Goal: Contribute content

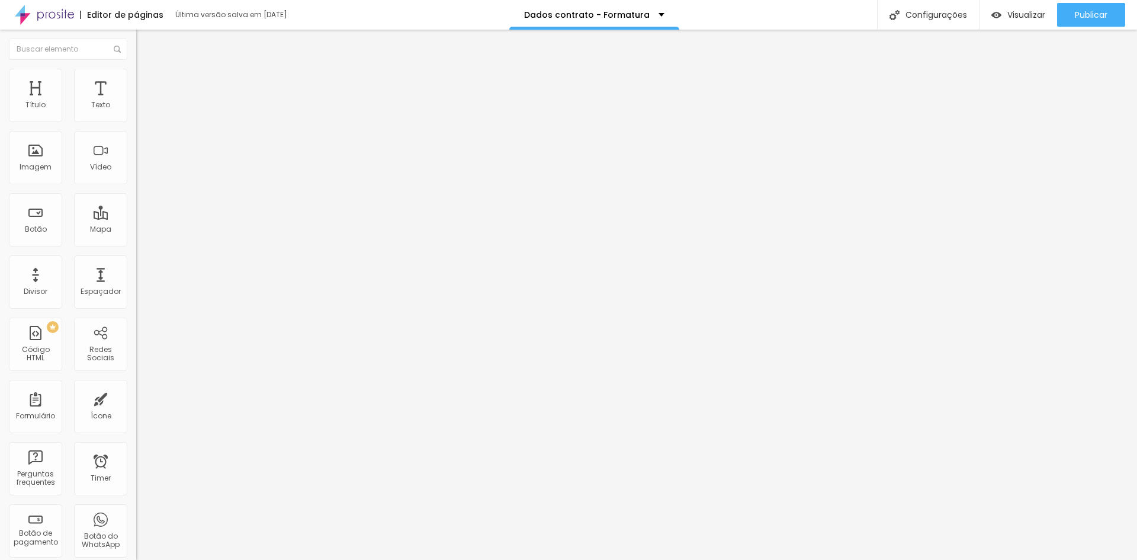
click at [136, 120] on img at bounding box center [139, 123] width 7 height 7
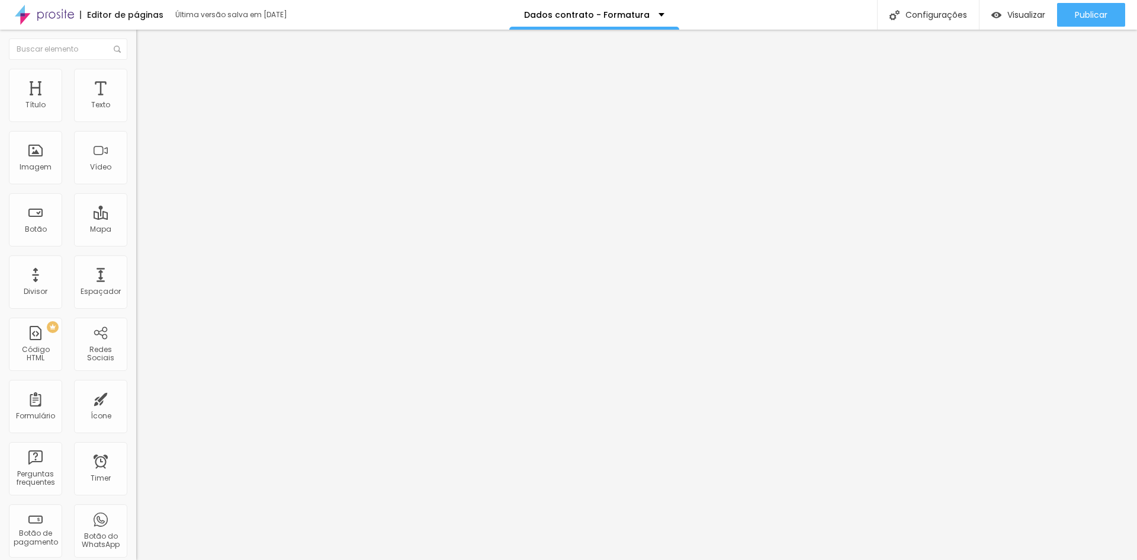
scroll to position [936, 0]
drag, startPoint x: 436, startPoint y: 405, endPoint x: 195, endPoint y: 400, distance: 241.1
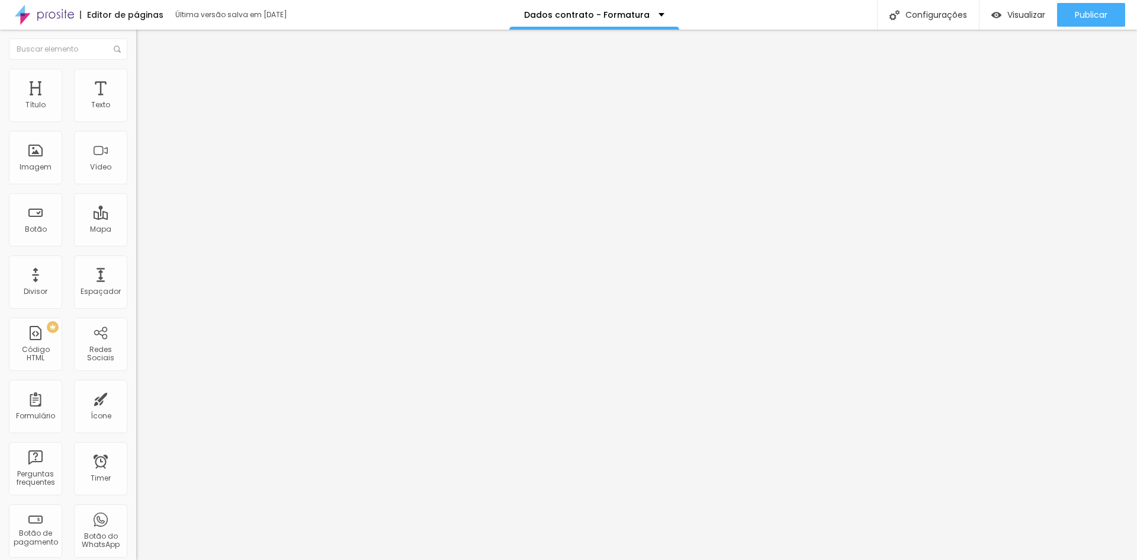
type input "Curso de formação"
drag, startPoint x: 376, startPoint y: 370, endPoint x: 372, endPoint y: 325, distance: 45.2
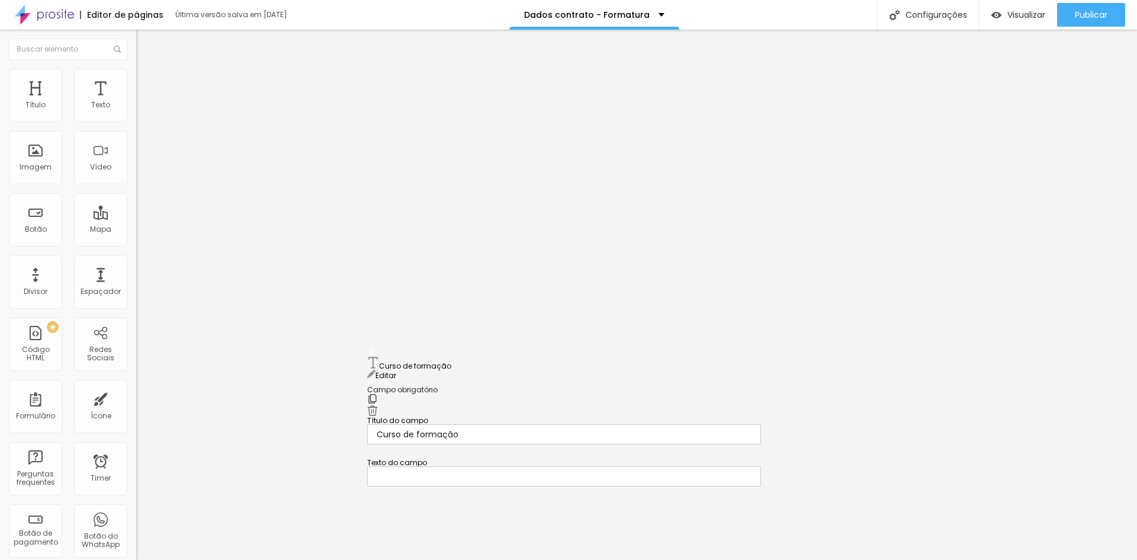
drag, startPoint x: 374, startPoint y: 365, endPoint x: 370, endPoint y: 339, distance: 27.0
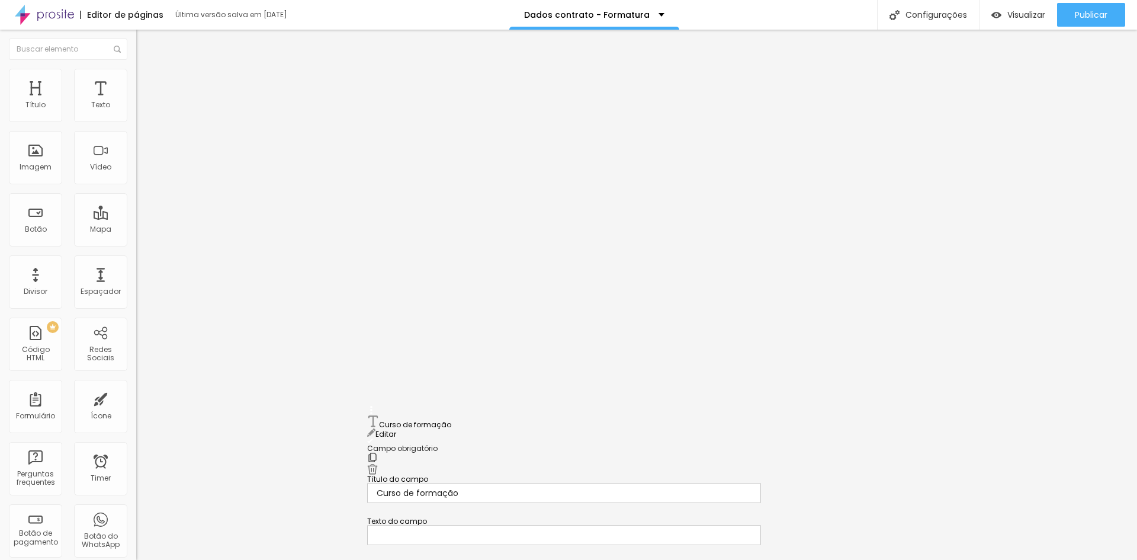
scroll to position [551, 0]
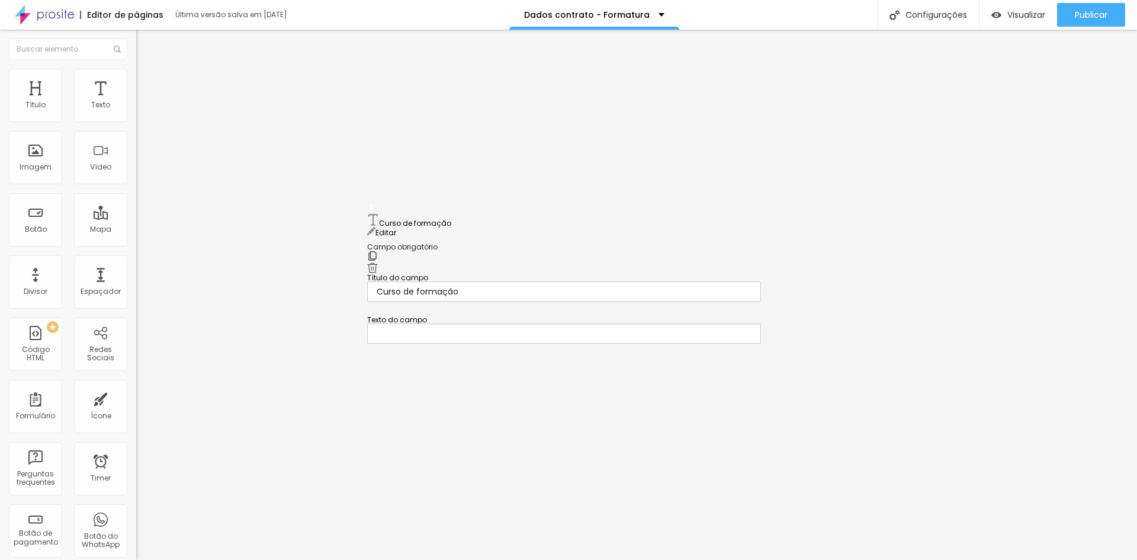
drag, startPoint x: 373, startPoint y: 332, endPoint x: 327, endPoint y: 229, distance: 113.2
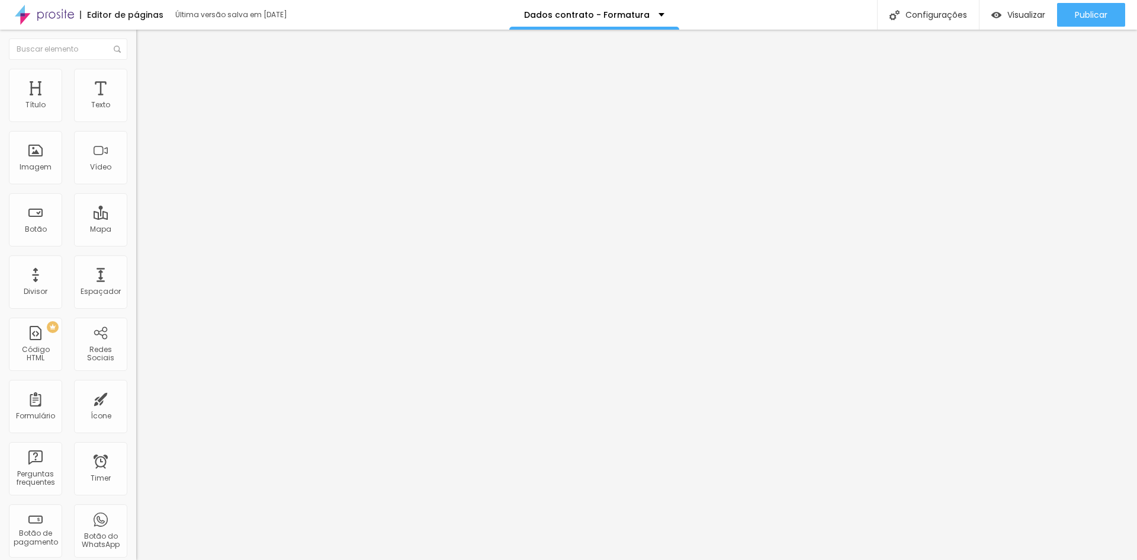
click at [1082, 13] on span "Publicar" at bounding box center [1091, 14] width 33 height 9
